Goal: Communication & Community: Answer question/provide support

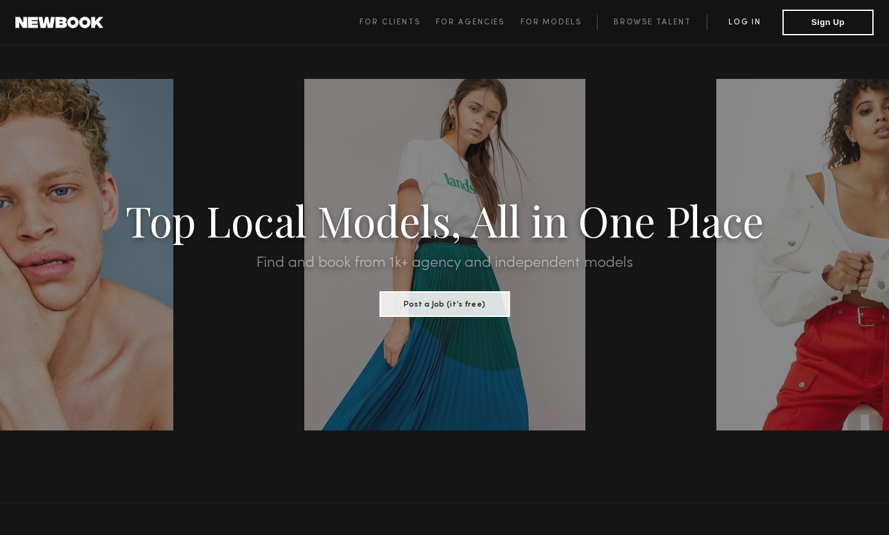
click at [735, 20] on link "Log in" at bounding box center [745, 22] width 76 height 15
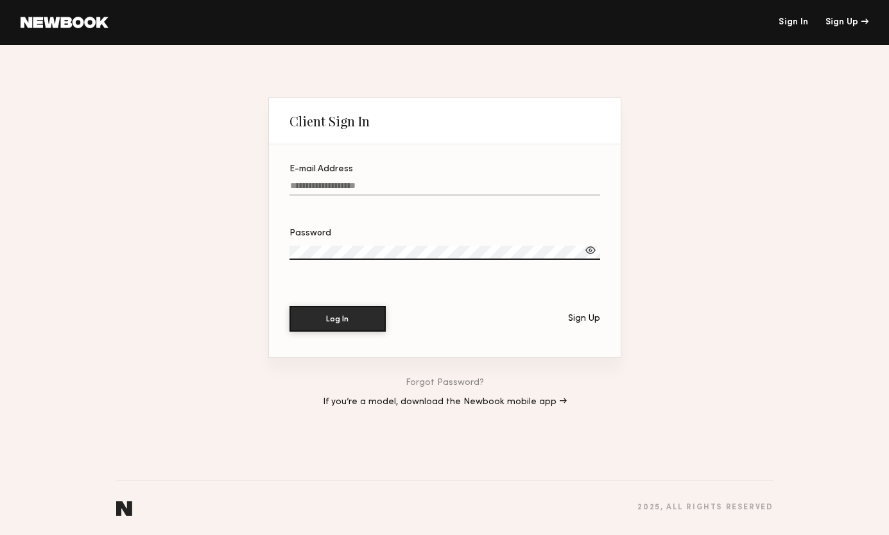
type input "**********"
click at [337, 319] on button "Log In" at bounding box center [338, 319] width 96 height 26
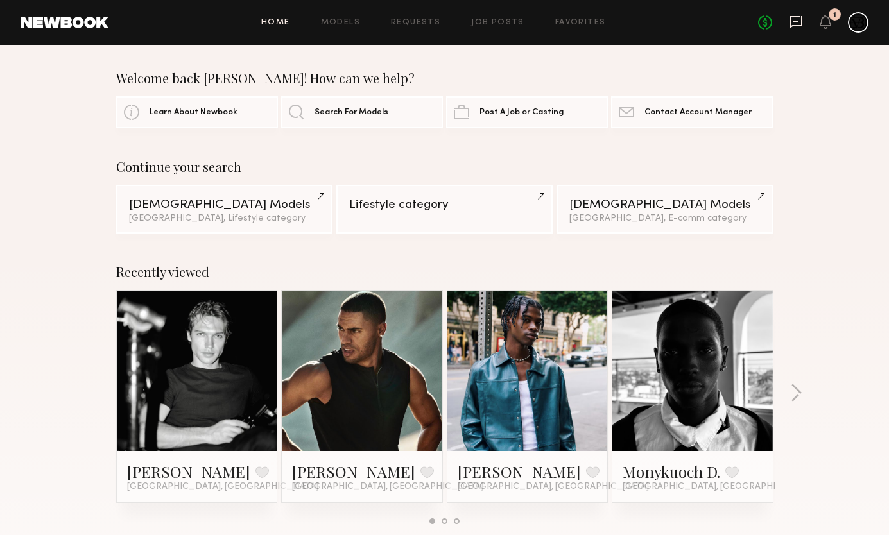
click at [795, 24] on icon at bounding box center [796, 22] width 13 height 12
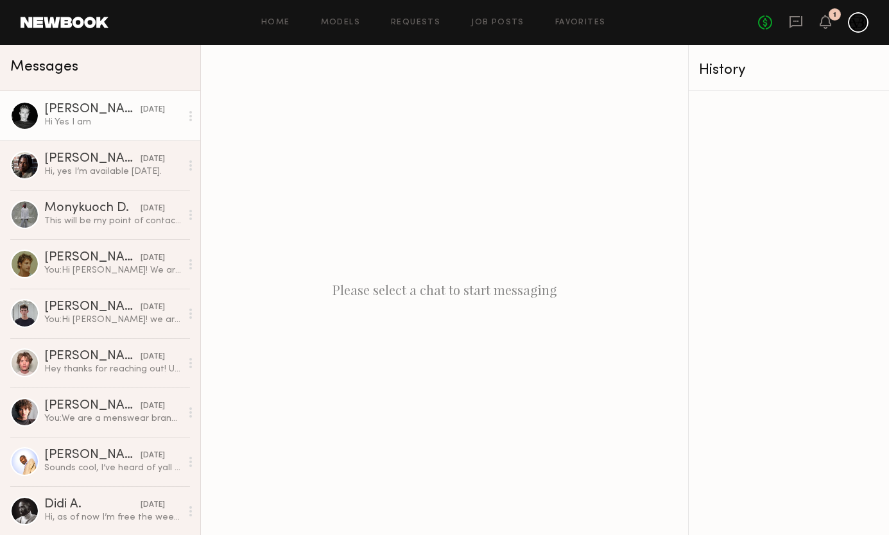
click at [118, 119] on div "Hi Yes I am" at bounding box center [112, 122] width 137 height 12
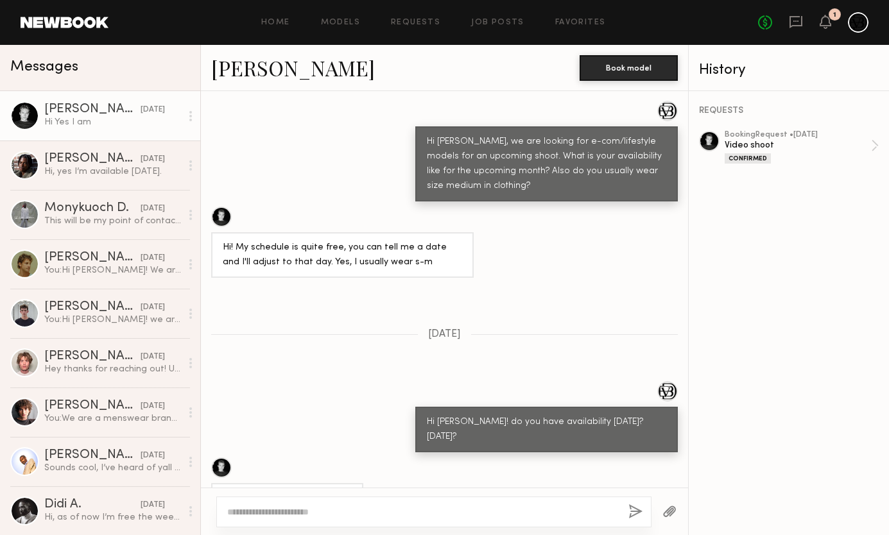
scroll to position [618, 0]
